Goal: Task Accomplishment & Management: Manage account settings

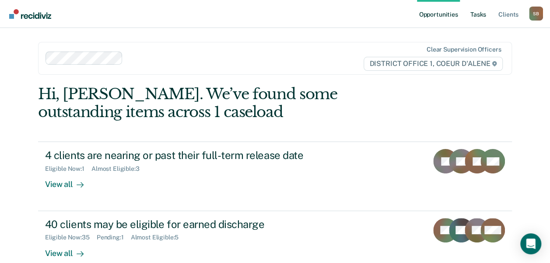
click at [481, 14] on link "Tasks" at bounding box center [478, 14] width 19 height 28
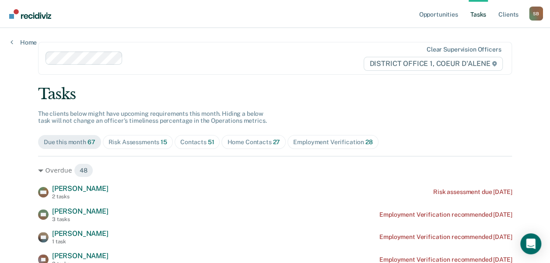
click at [197, 139] on div "Contacts 51" at bounding box center [197, 142] width 34 height 7
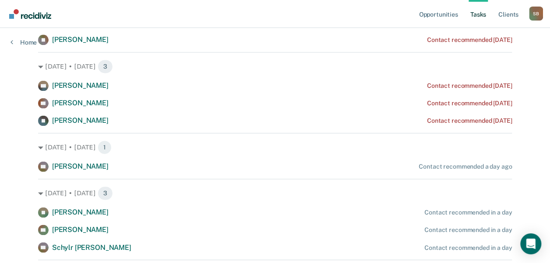
scroll to position [567, 0]
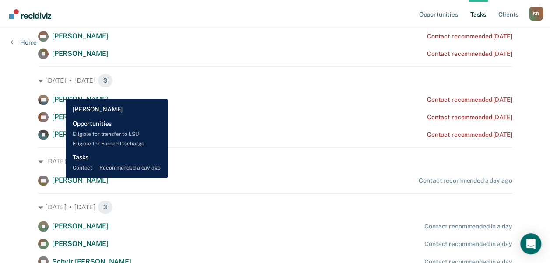
click at [60, 178] on span "[PERSON_NAME]" at bounding box center [80, 180] width 56 height 8
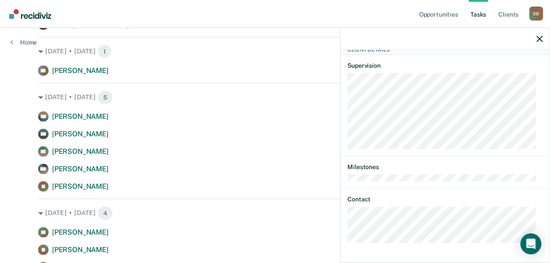
scroll to position [906, 0]
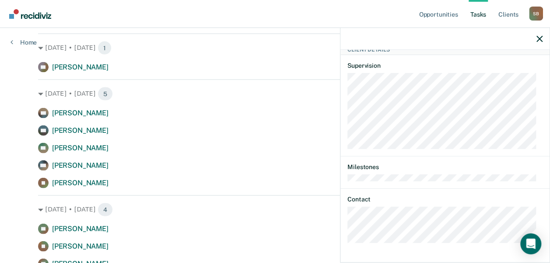
drag, startPoint x: 203, startPoint y: 148, endPoint x: -2, endPoint y: 168, distance: 205.8
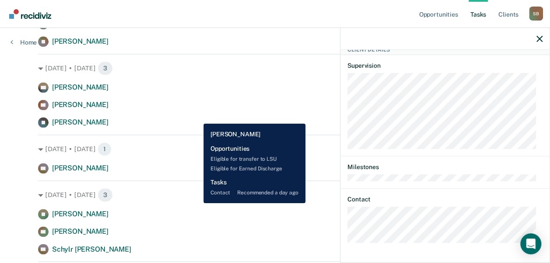
scroll to position [579, 0]
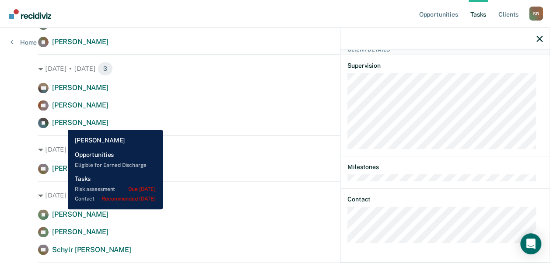
click at [63, 122] on span "[PERSON_NAME]" at bounding box center [80, 123] width 56 height 8
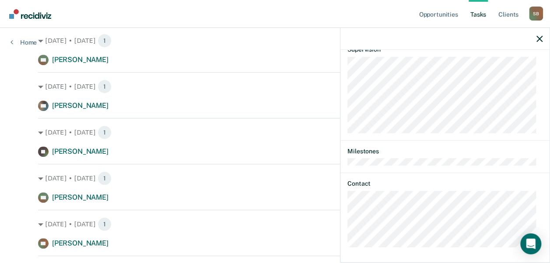
scroll to position [227, 0]
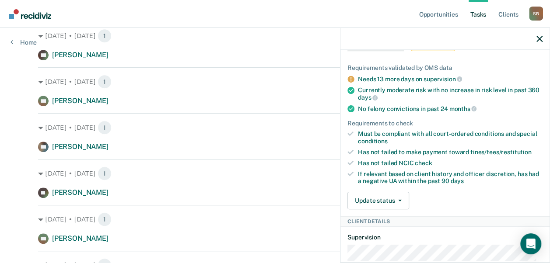
scroll to position [0, 0]
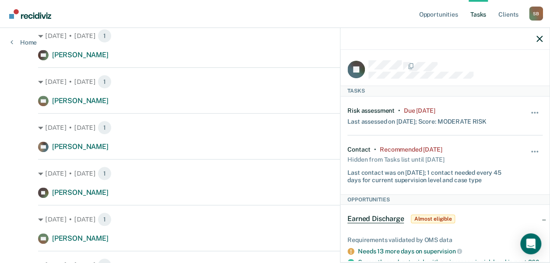
click at [319, 15] on nav "Opportunities Tasks Client s [PERSON_NAME] S B Profile How it works Log Out" at bounding box center [275, 14] width 550 height 28
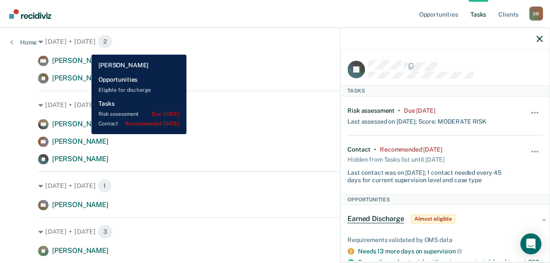
scroll to position [541, 0]
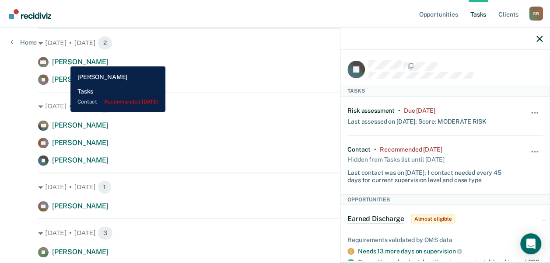
click at [64, 60] on span "[PERSON_NAME]" at bounding box center [80, 62] width 56 height 8
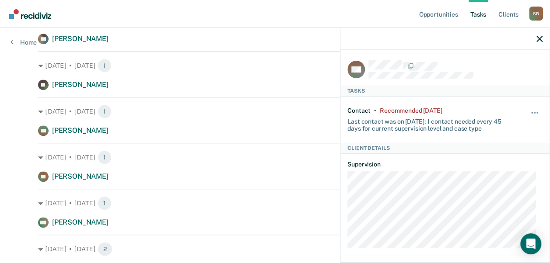
scroll to position [334, 0]
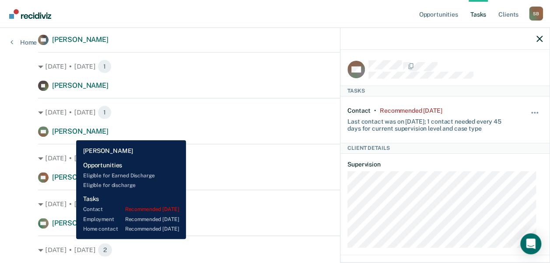
click at [70, 133] on span "[PERSON_NAME]" at bounding box center [80, 131] width 56 height 8
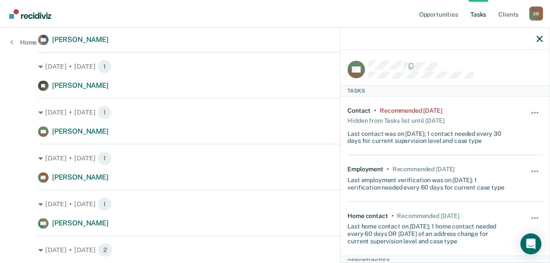
click at [408, 196] on div "Employment • Recommended [DATE] Last employment verification was on [DATE]; 1 v…" at bounding box center [444, 178] width 195 height 46
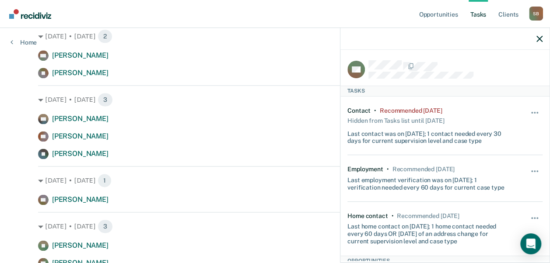
scroll to position [583, 0]
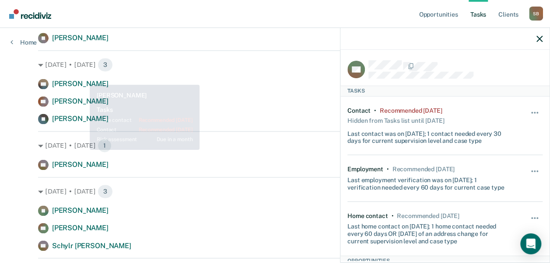
click at [83, 77] on div "[DATE] • [DATE] 3 SN [PERSON_NAME] Contact recommended [DATE] CB [PERSON_NAME] …" at bounding box center [275, 87] width 474 height 74
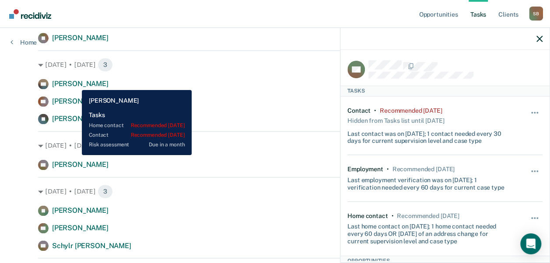
click at [75, 84] on span "[PERSON_NAME]" at bounding box center [80, 84] width 56 height 8
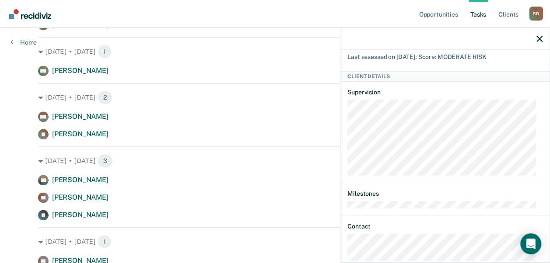
scroll to position [163, 0]
